Goal: Navigation & Orientation: Find specific page/section

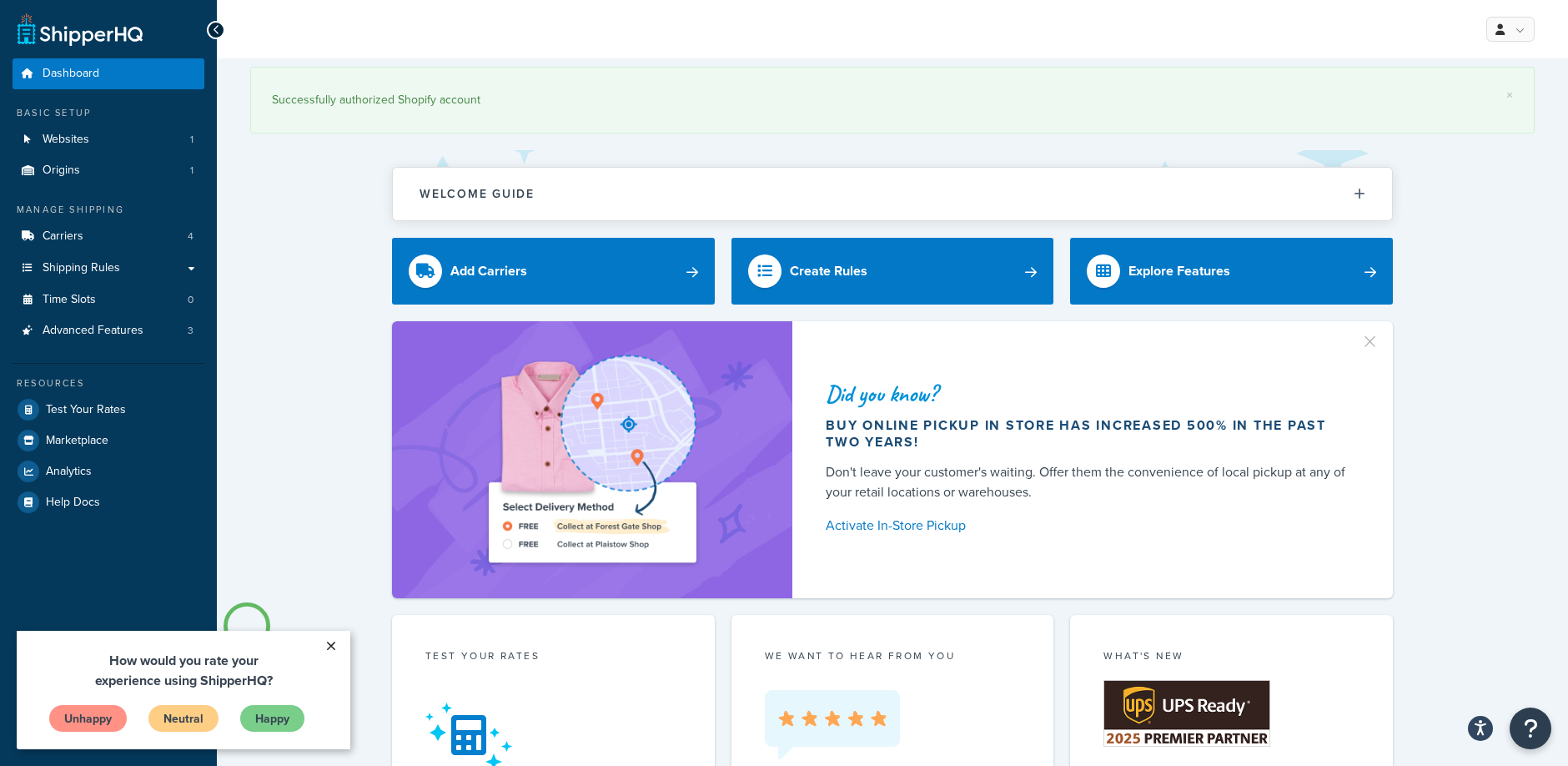
click at [335, 646] on link "×" at bounding box center [331, 646] width 29 height 30
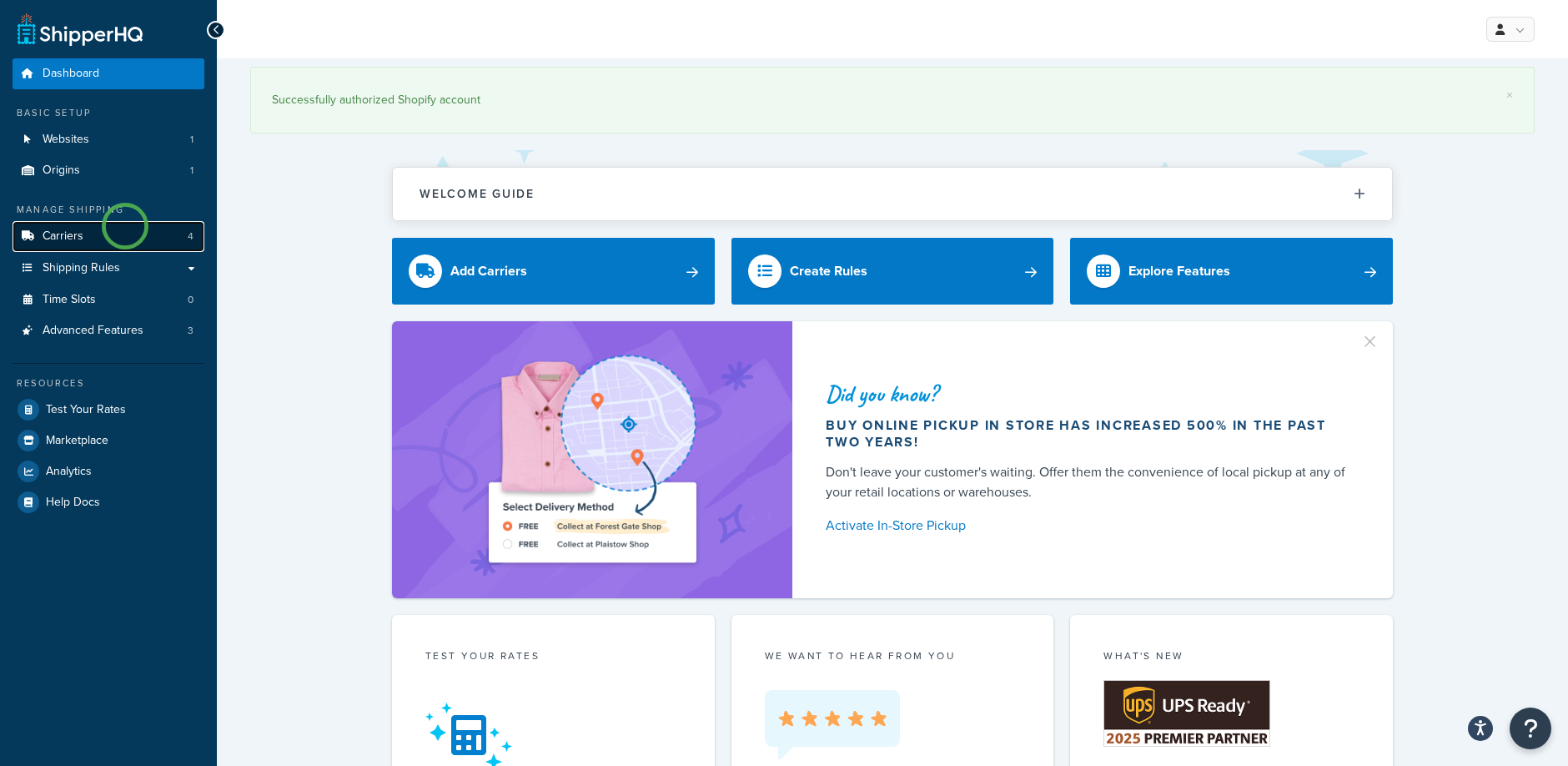
click at [125, 226] on link "Carriers 4" at bounding box center [108, 237] width 191 height 31
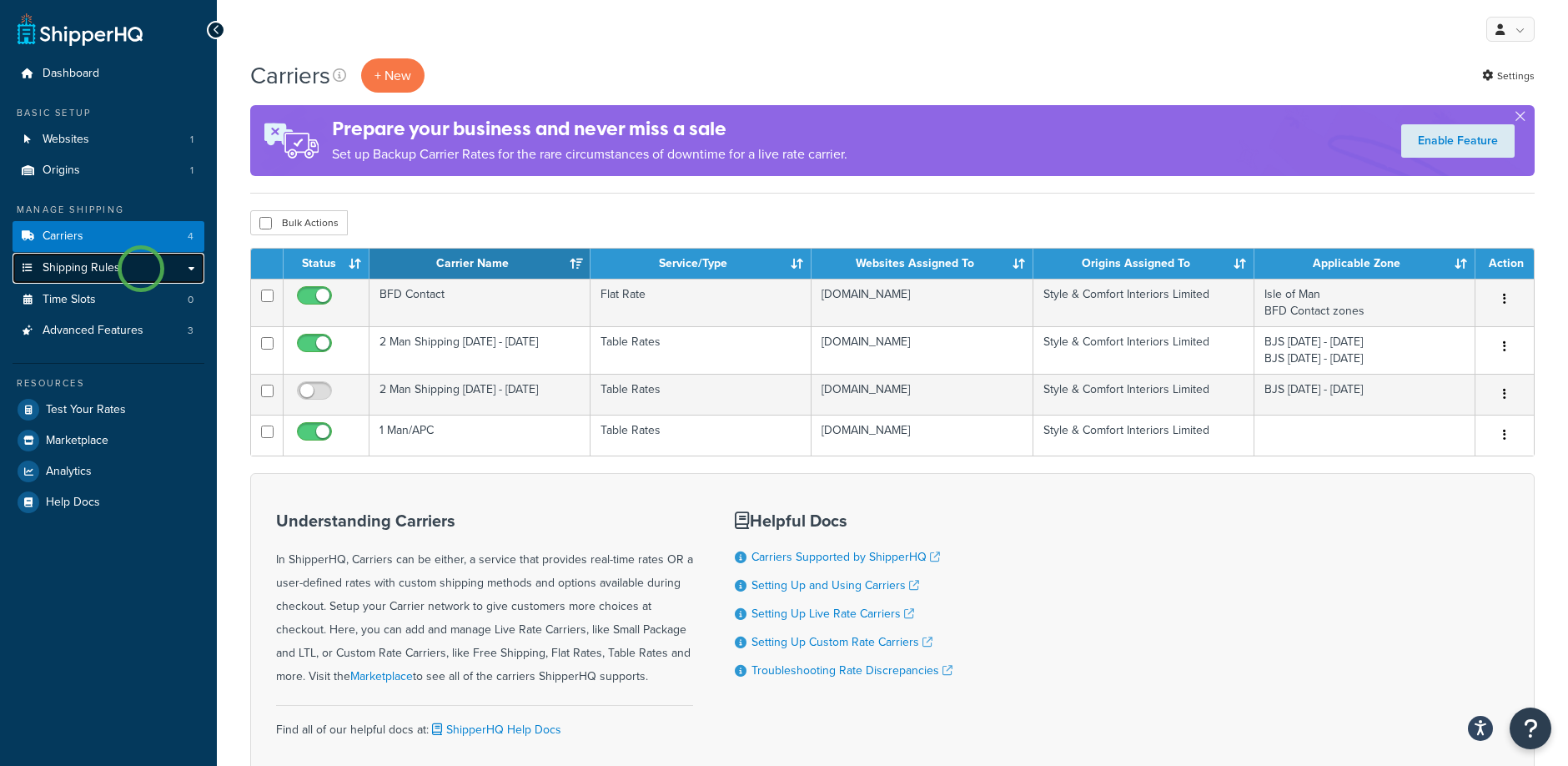
click at [141, 268] on link "Shipping Rules" at bounding box center [108, 268] width 191 height 31
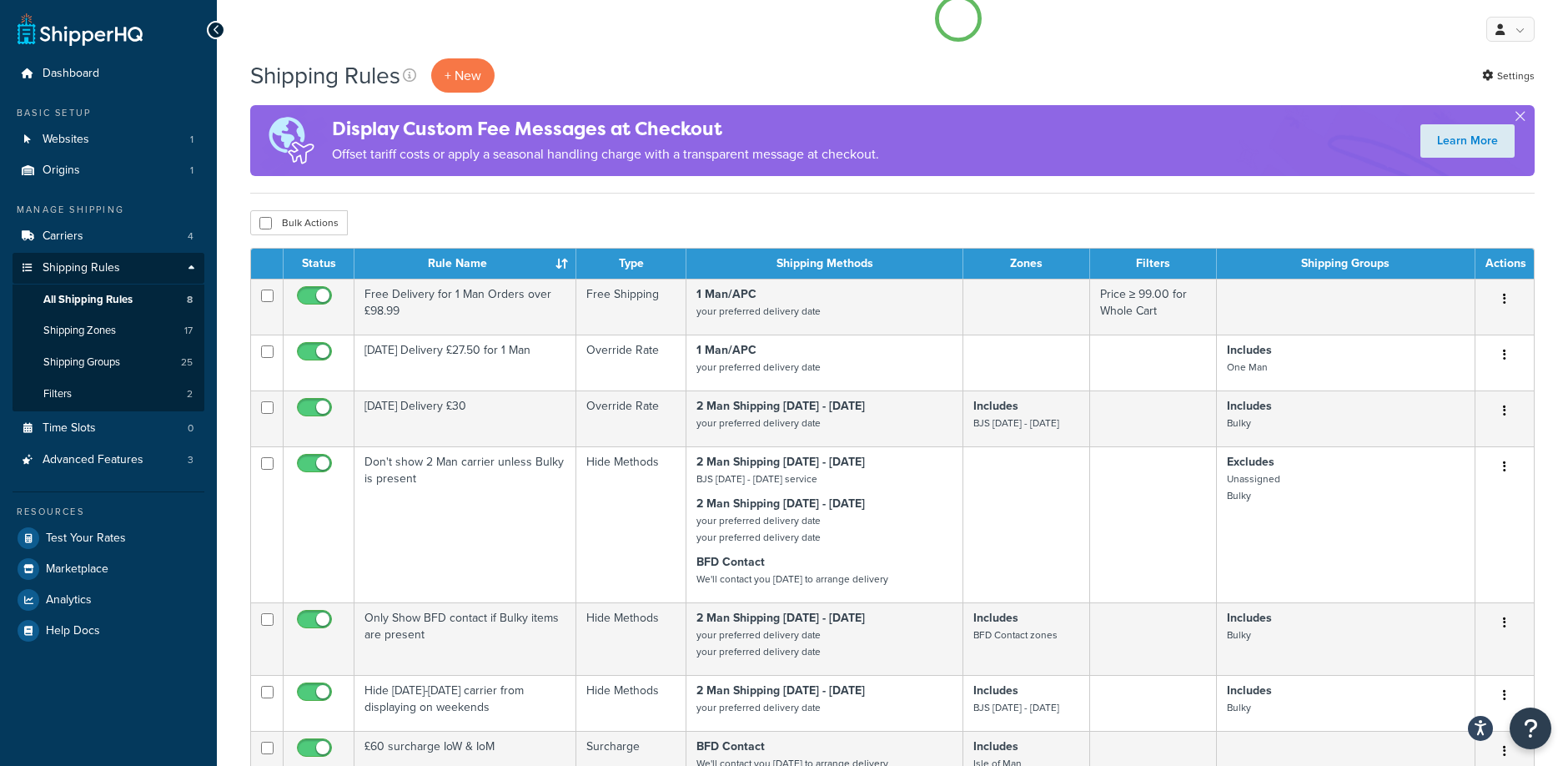
click at [958, 18] on div "My Profile Billing Global Settings Contact Us Logout" at bounding box center [892, 29] width 1352 height 59
